Goal: Check status: Check status

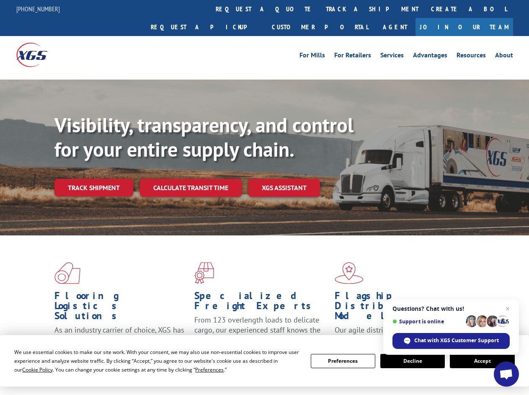
click at [264, 197] on div "Visibility, transparency, and control for your entire supply chain. Track shipm…" at bounding box center [291, 171] width 474 height 117
click at [29, 369] on span "Cookie Policy" at bounding box center [37, 369] width 31 height 7
click at [201, 369] on div "Flooring Logistics Solutions As an industry carrier of choice, XGS has brought …" at bounding box center [264, 319] width 529 height 168
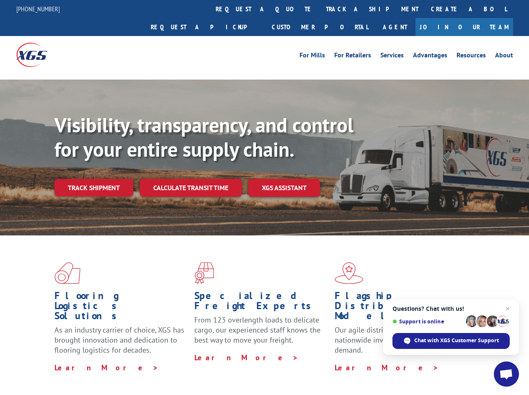
click at [343, 361] on div "Flooring Logistics Solutions As an industry carrier of choice, XGS has brought …" at bounding box center [264, 317] width 529 height 164
click at [412, 361] on div "Flooring Logistics Solutions As an industry carrier of choice, XGS has brought …" at bounding box center [264, 317] width 529 height 164
click at [482, 361] on div "Flooring Logistics Solutions As an industry carrier of choice, XGS has brought …" at bounding box center [264, 317] width 529 height 164
click at [264, 197] on div "Visibility, transparency, and control for your entire supply chain. Track shipm…" at bounding box center [291, 171] width 474 height 117
click at [319, 9] on link "track a shipment" at bounding box center [371, 9] width 105 height 18
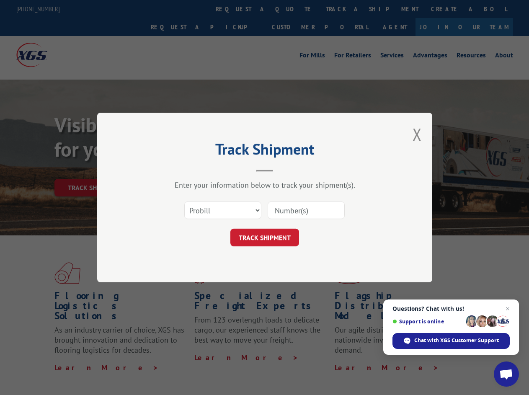
click at [292, 9] on div "Track Shipment Enter your information below to track your shipment(s). Select c…" at bounding box center [264, 197] width 529 height 395
click at [345, 9] on div "Track Shipment Enter your information below to track your shipment(s). Select c…" at bounding box center [264, 197] width 529 height 395
